Goal: Information Seeking & Learning: Learn about a topic

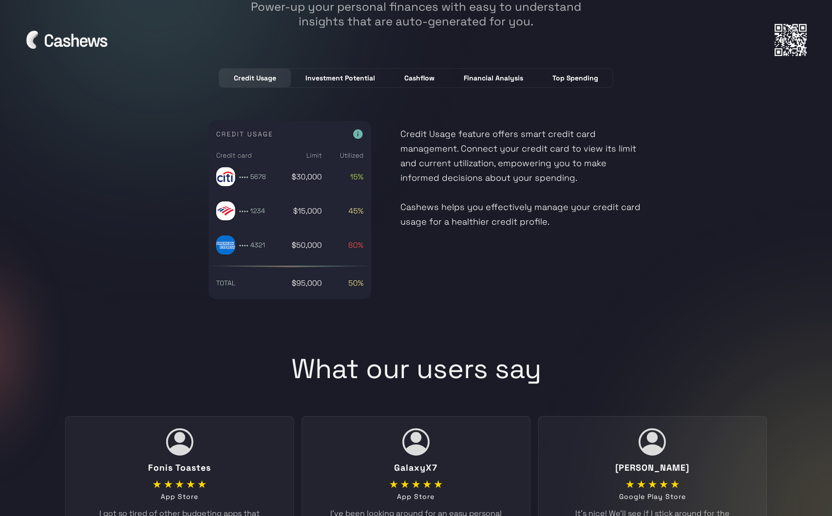
scroll to position [2671, 0]
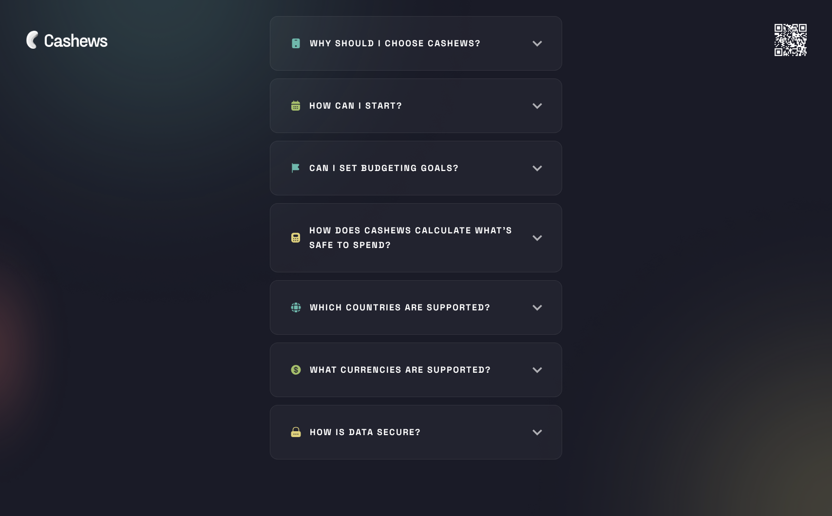
scroll to position [4694, 0]
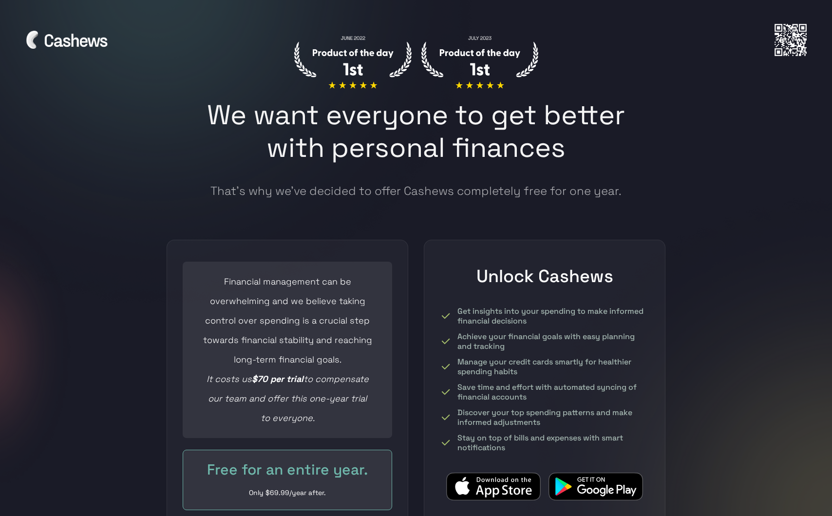
scroll to position [3887, 0]
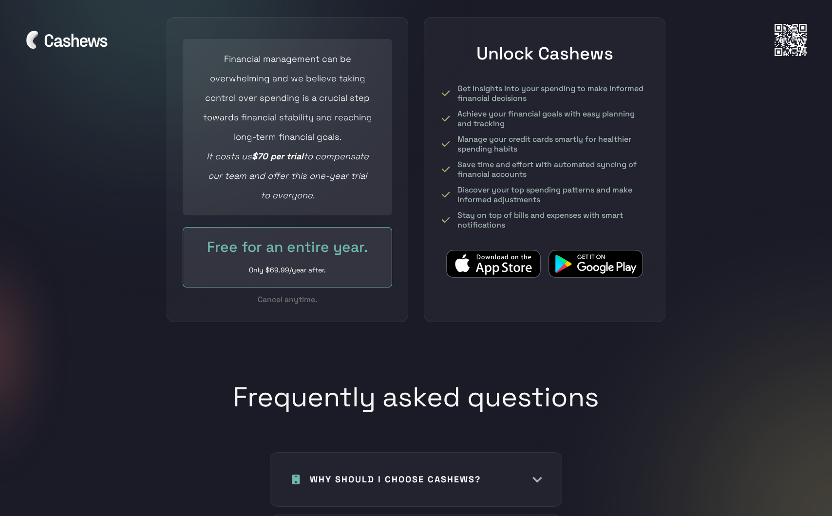
scroll to position [4346, 0]
